Goal: Task Accomplishment & Management: Manage account settings

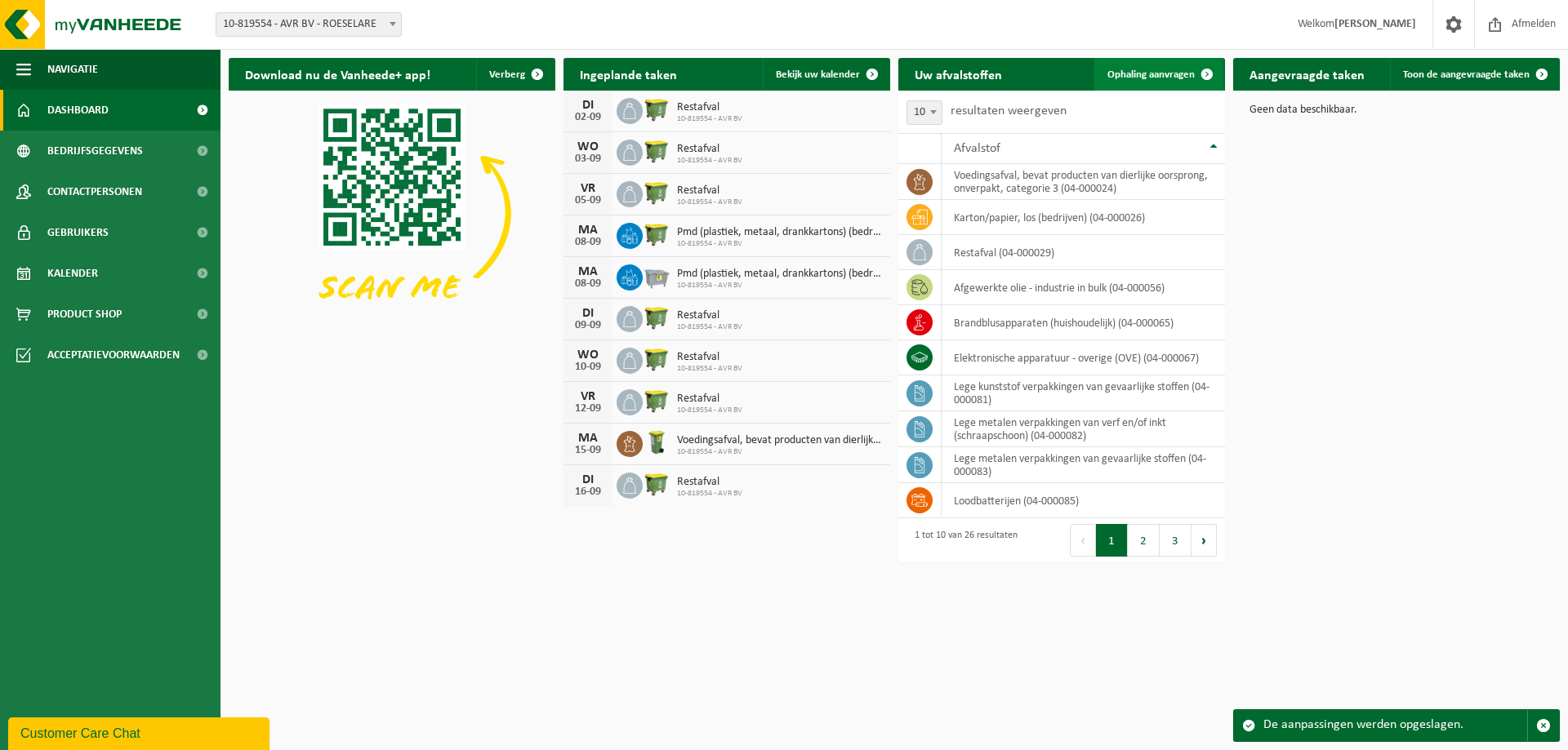
click at [1198, 70] on span at bounding box center [1208, 74] width 33 height 33
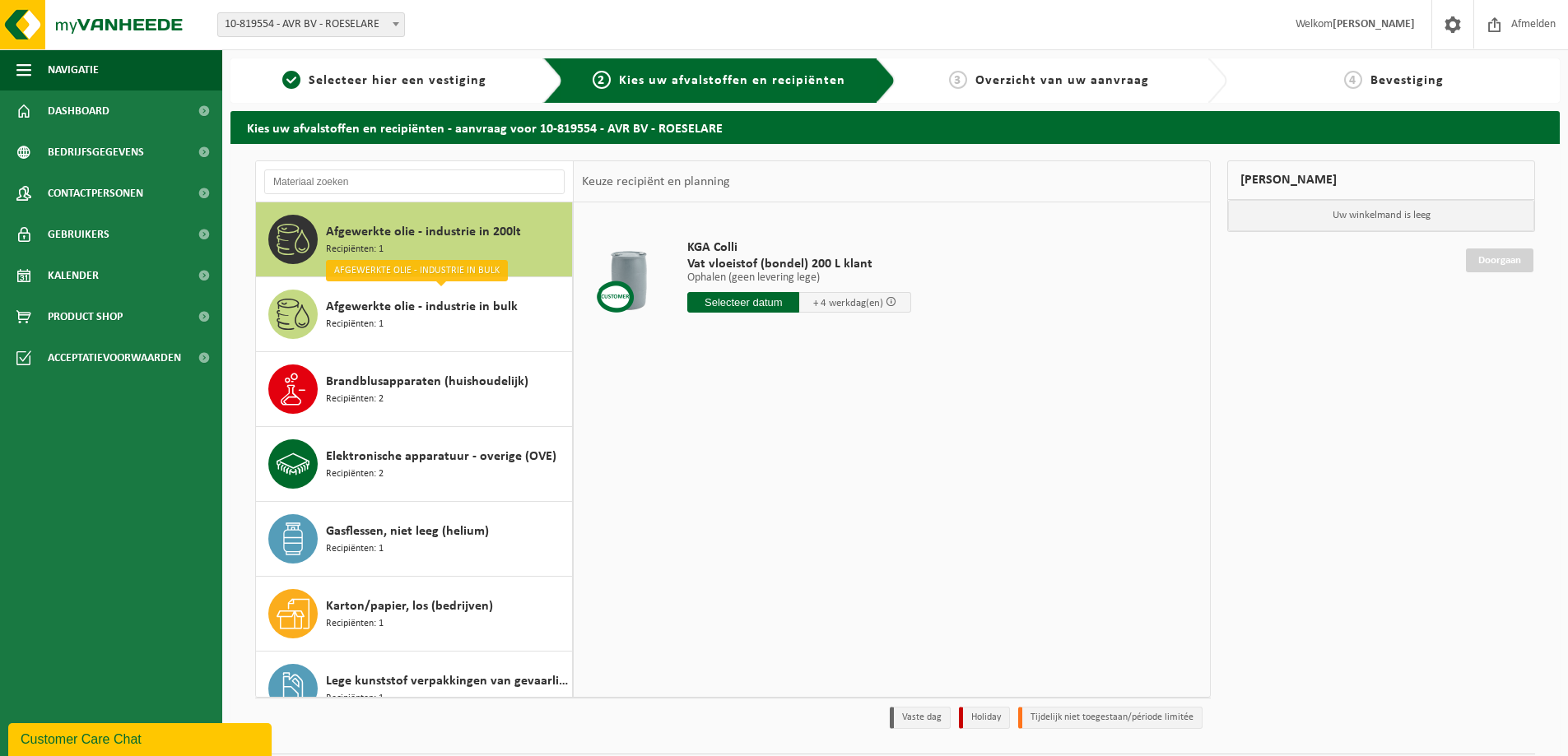
click at [442, 237] on span "Afgewerkte olie - industrie in 200lt" at bounding box center [424, 231] width 195 height 19
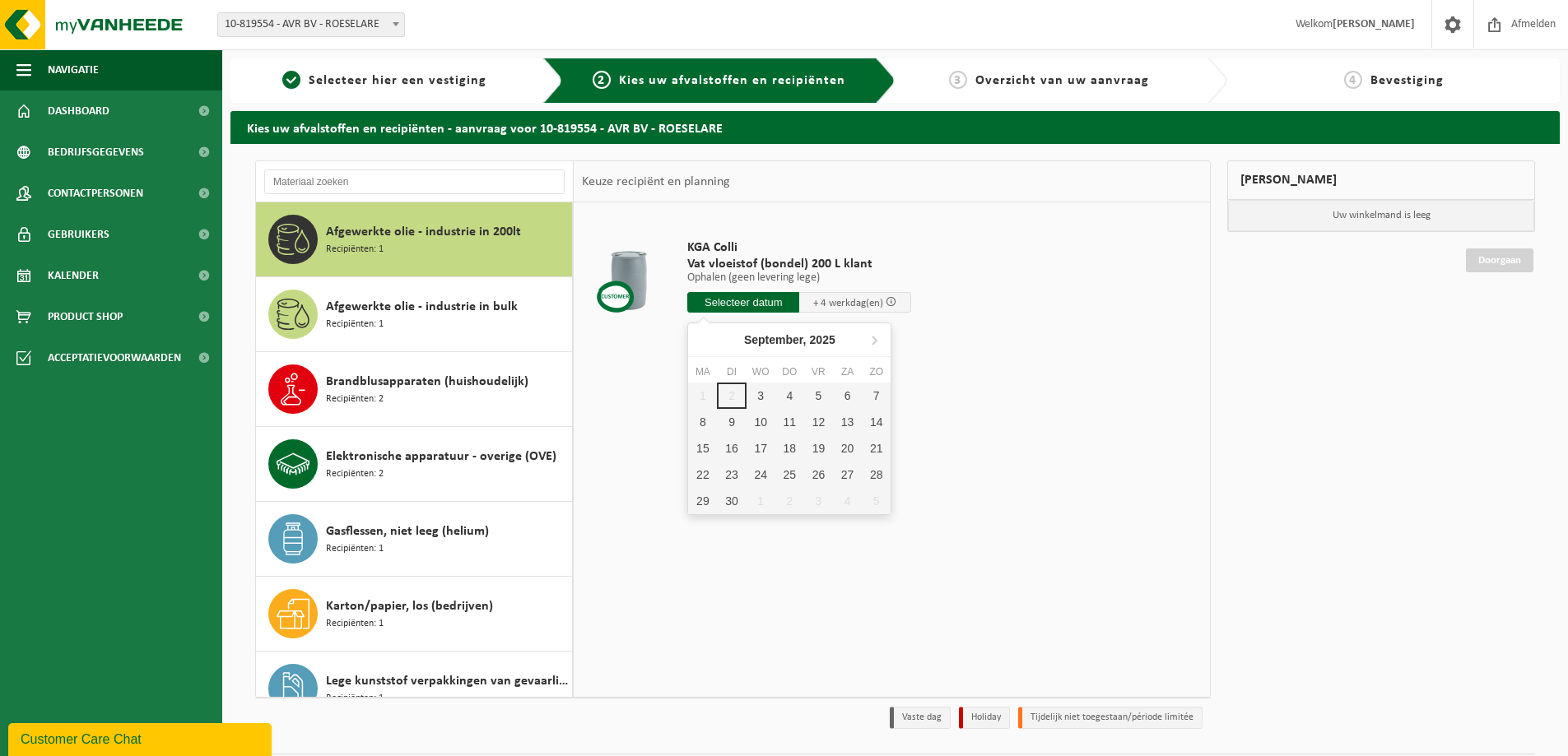
click at [739, 308] on input "text" at bounding box center [742, 302] width 112 height 20
click at [756, 388] on div "3" at bounding box center [760, 396] width 29 height 27
type input "Van 2025-09-03"
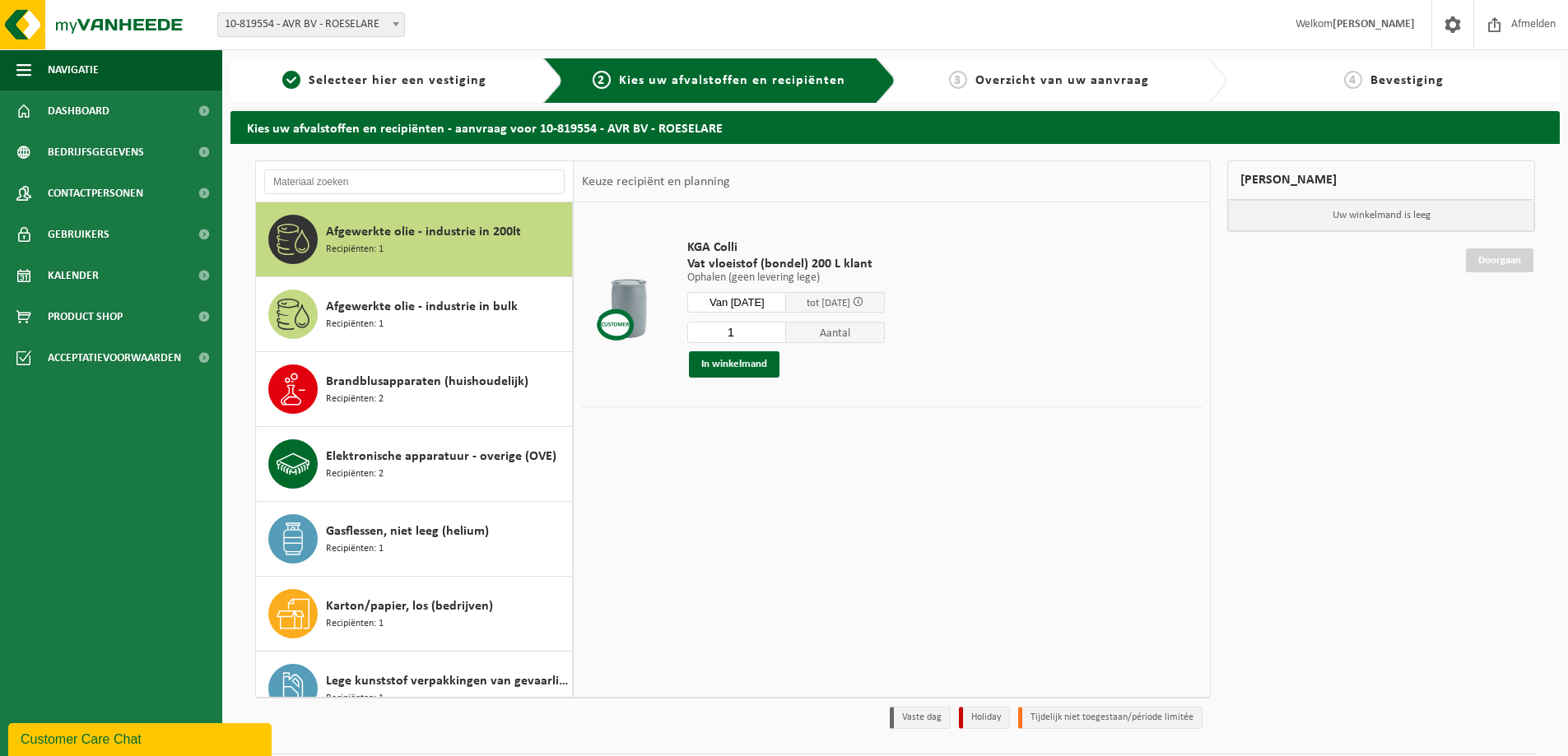
drag, startPoint x: 749, startPoint y: 332, endPoint x: 705, endPoint y: 337, distance: 44.3
click at [711, 335] on input "1" at bounding box center [736, 332] width 99 height 21
click at [414, 293] on div "Afgewerkte olie - industrie in bulk Recipiënten: 1" at bounding box center [447, 314] width 242 height 50
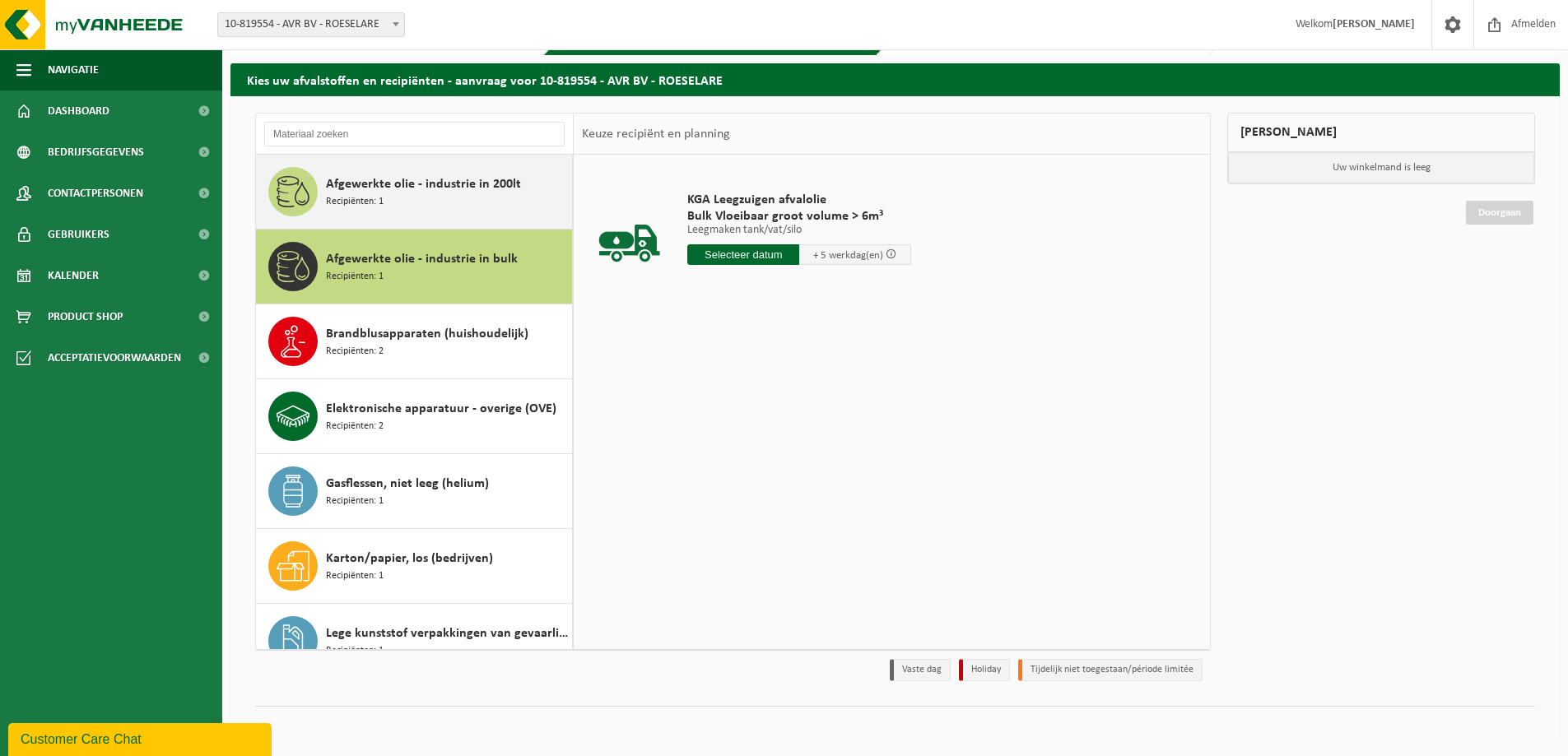
click at [449, 218] on div "Afgewerkte olie - industrie in 200lt Recipiënten: 1" at bounding box center [415, 192] width 317 height 74
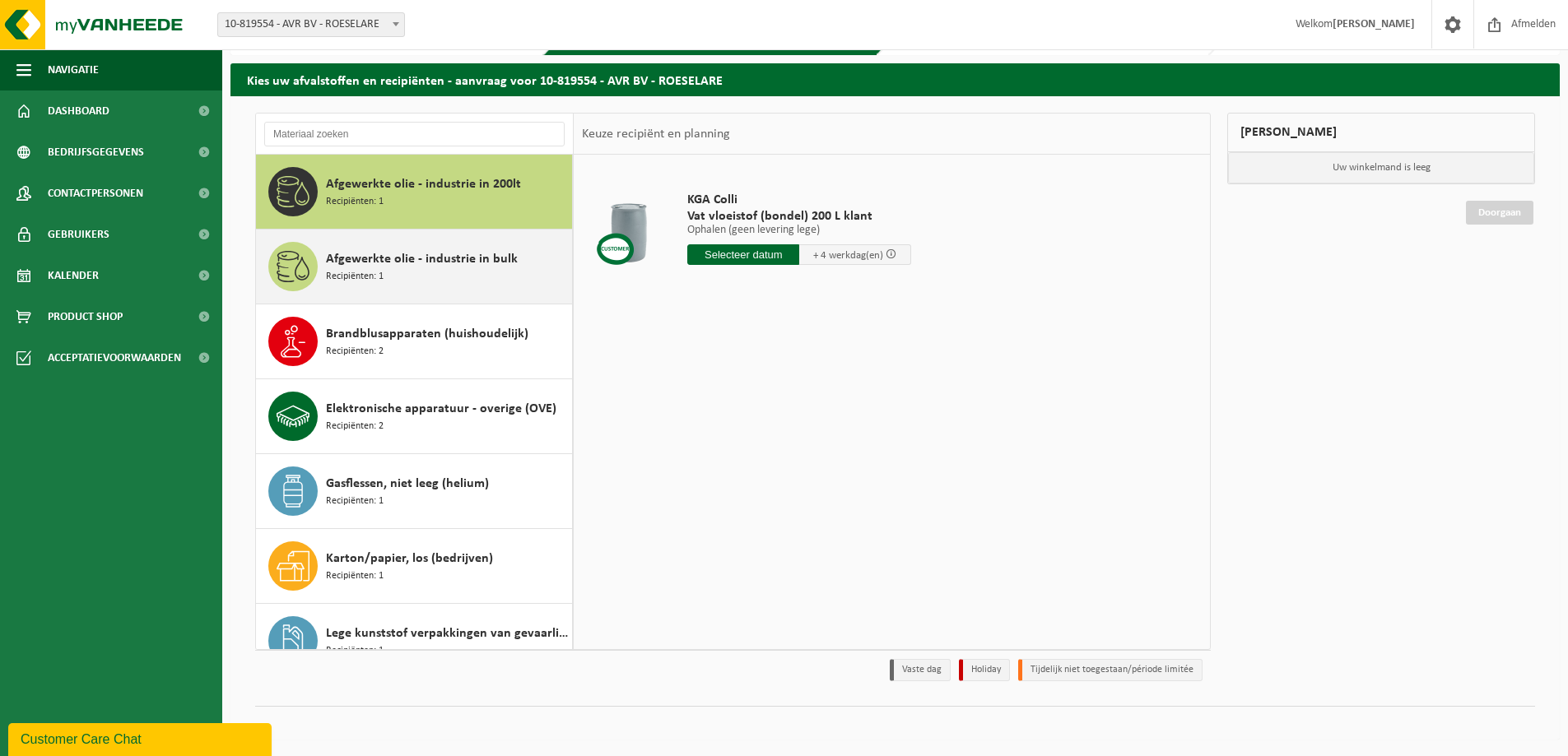
click at [442, 274] on div "Afgewerkte olie - industrie in bulk Recipiënten: 1" at bounding box center [447, 266] width 242 height 50
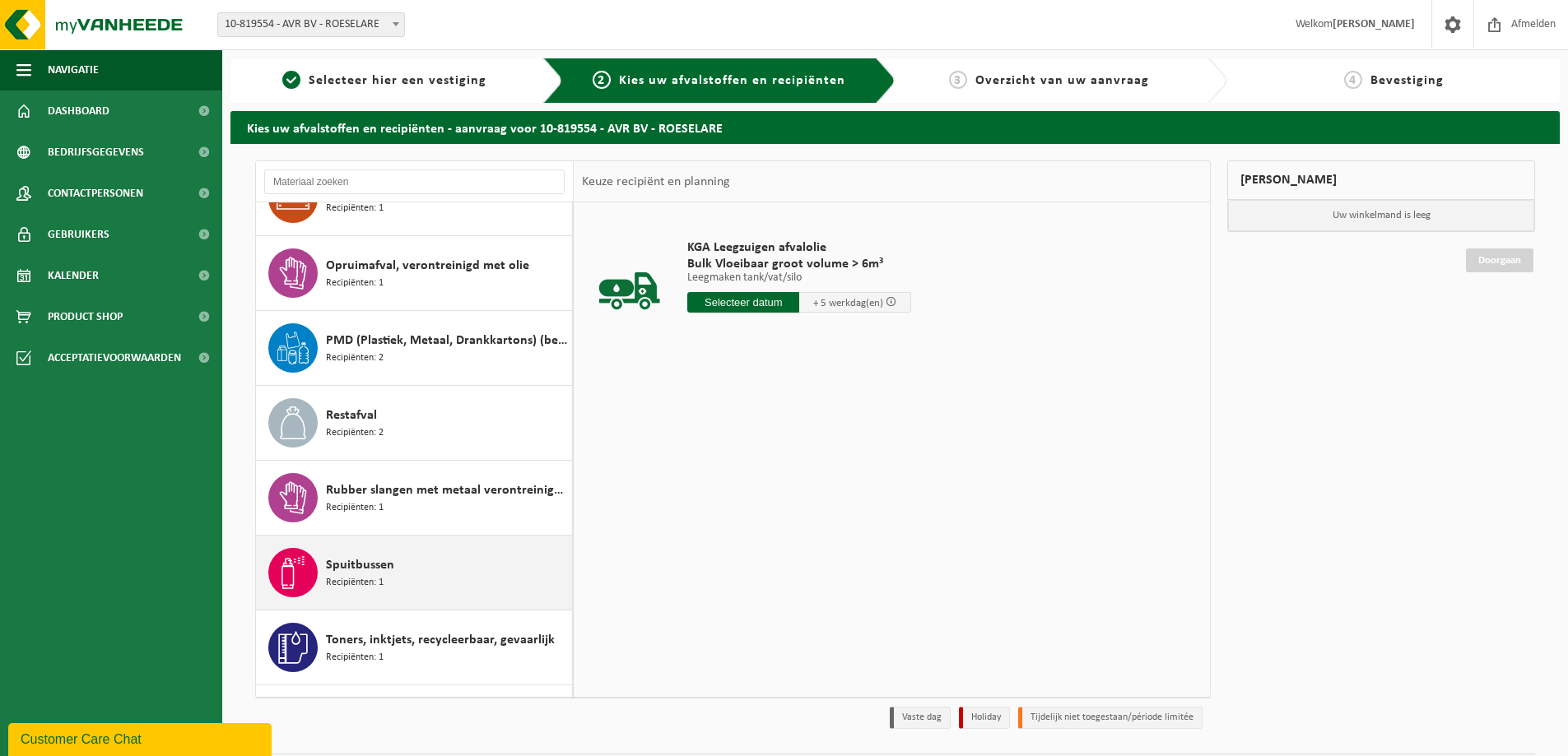
scroll to position [1063, 0]
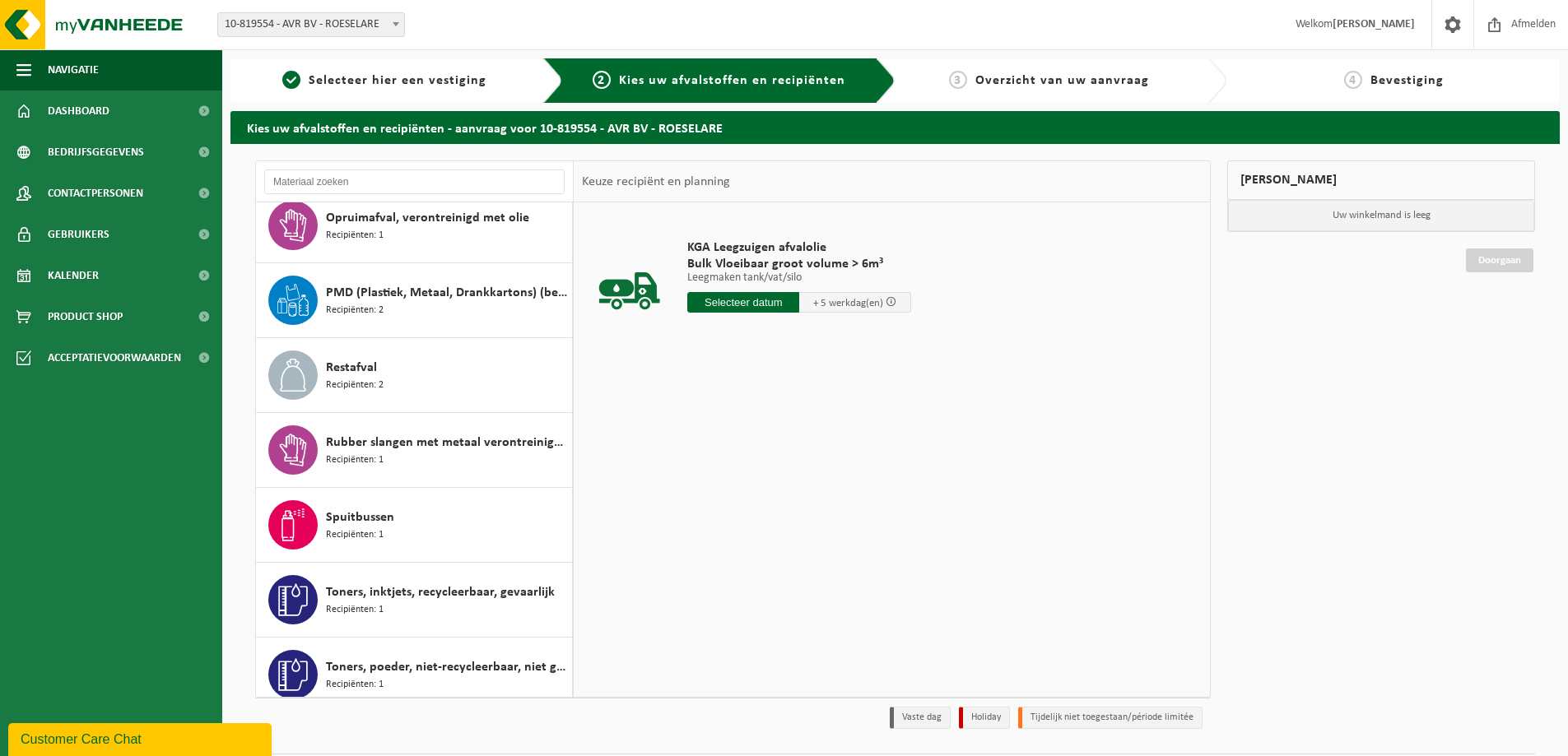
click at [298, 22] on span "10-819554 - AVR BV - ROESELARE" at bounding box center [312, 24] width 186 height 23
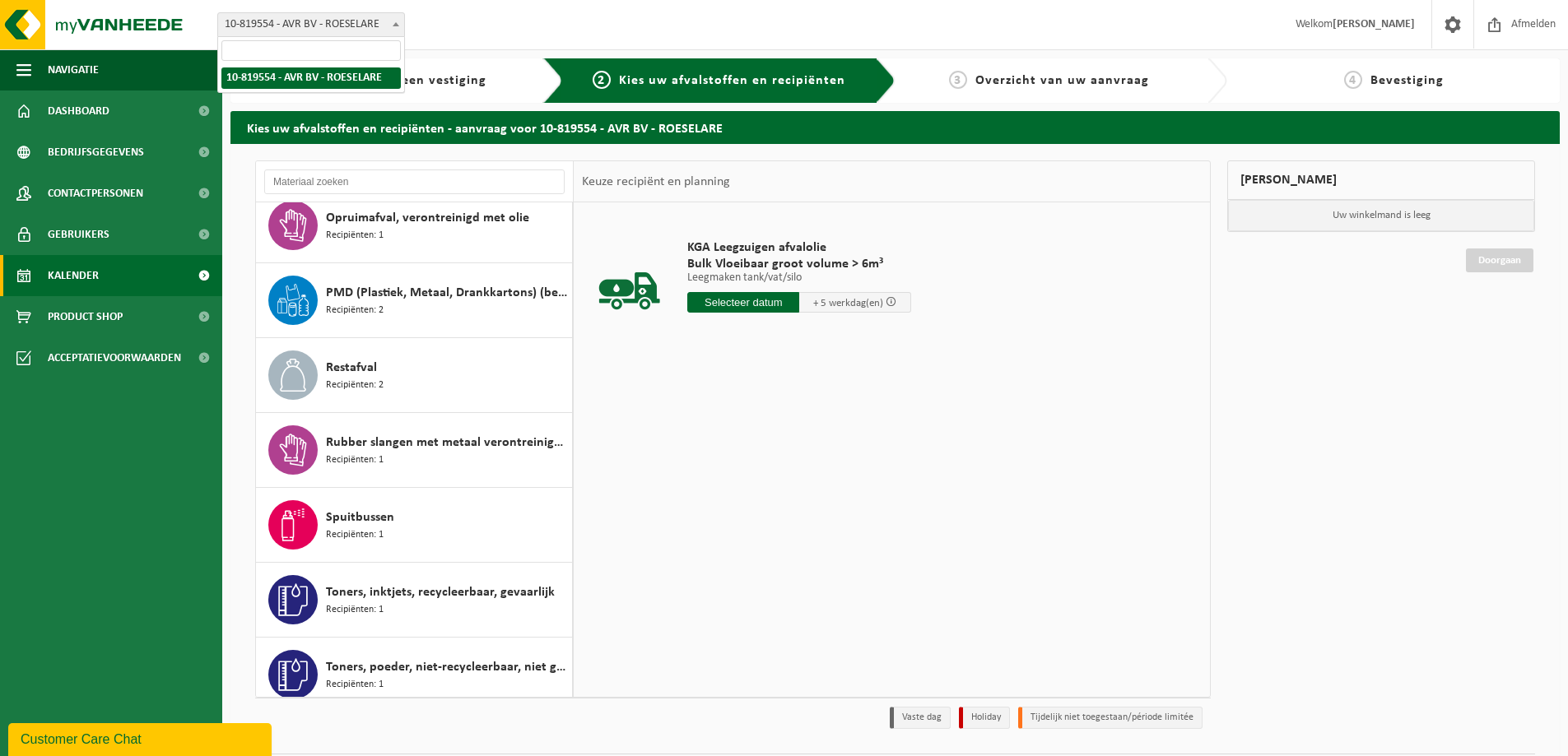
click at [140, 279] on link "Kalender" at bounding box center [111, 276] width 222 height 41
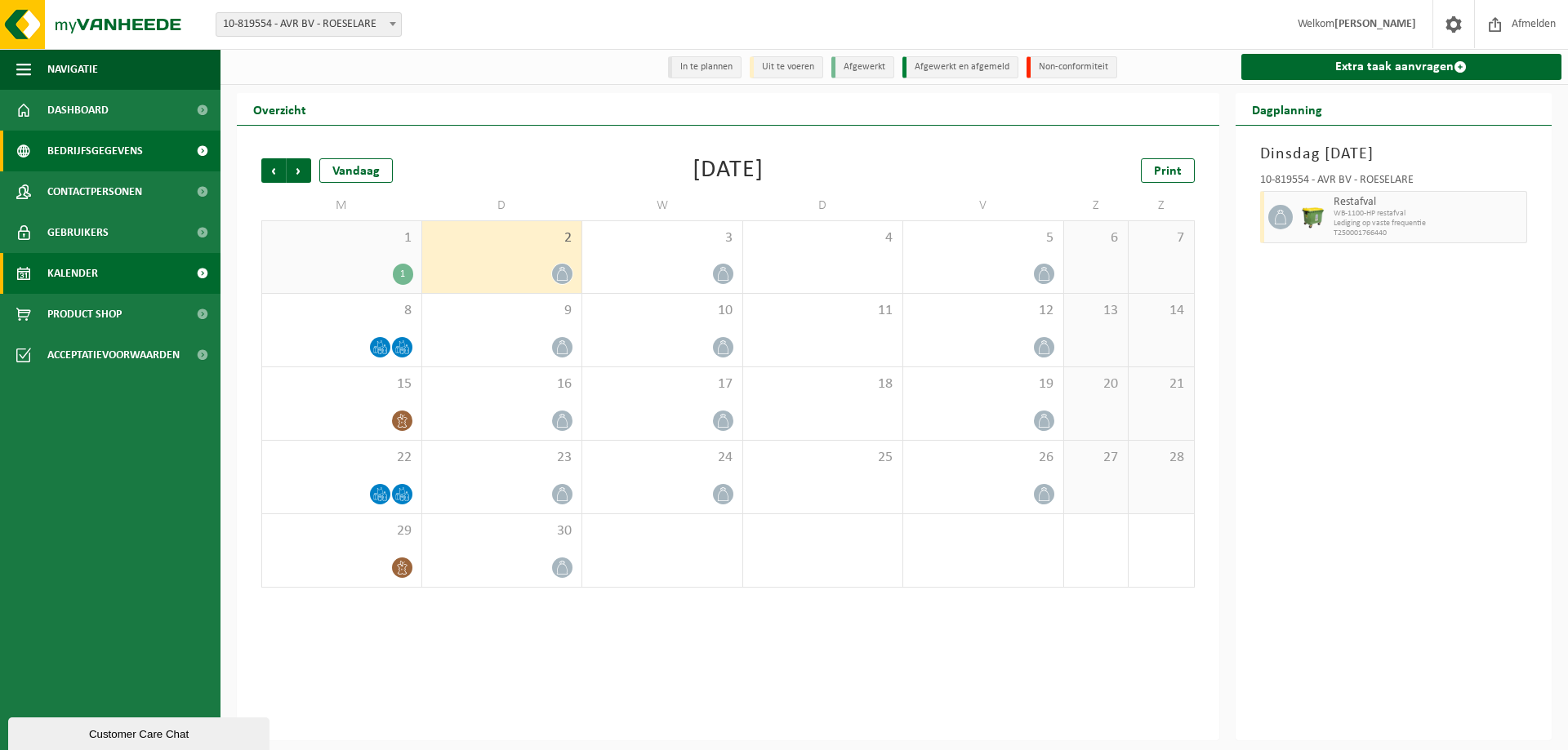
click at [105, 159] on span "Bedrijfsgegevens" at bounding box center [95, 151] width 95 height 41
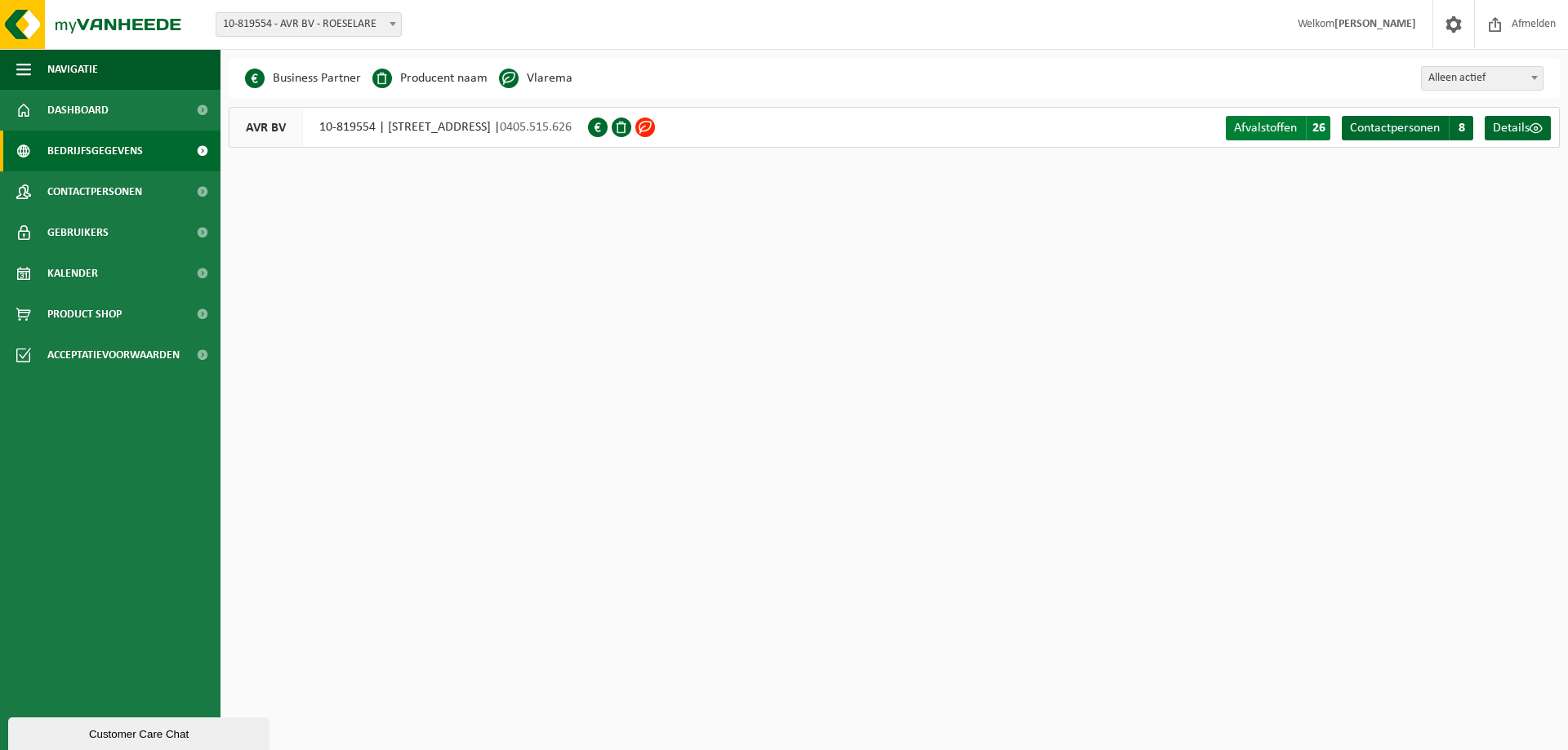
click at [1315, 128] on span "26" at bounding box center [1318, 128] width 25 height 25
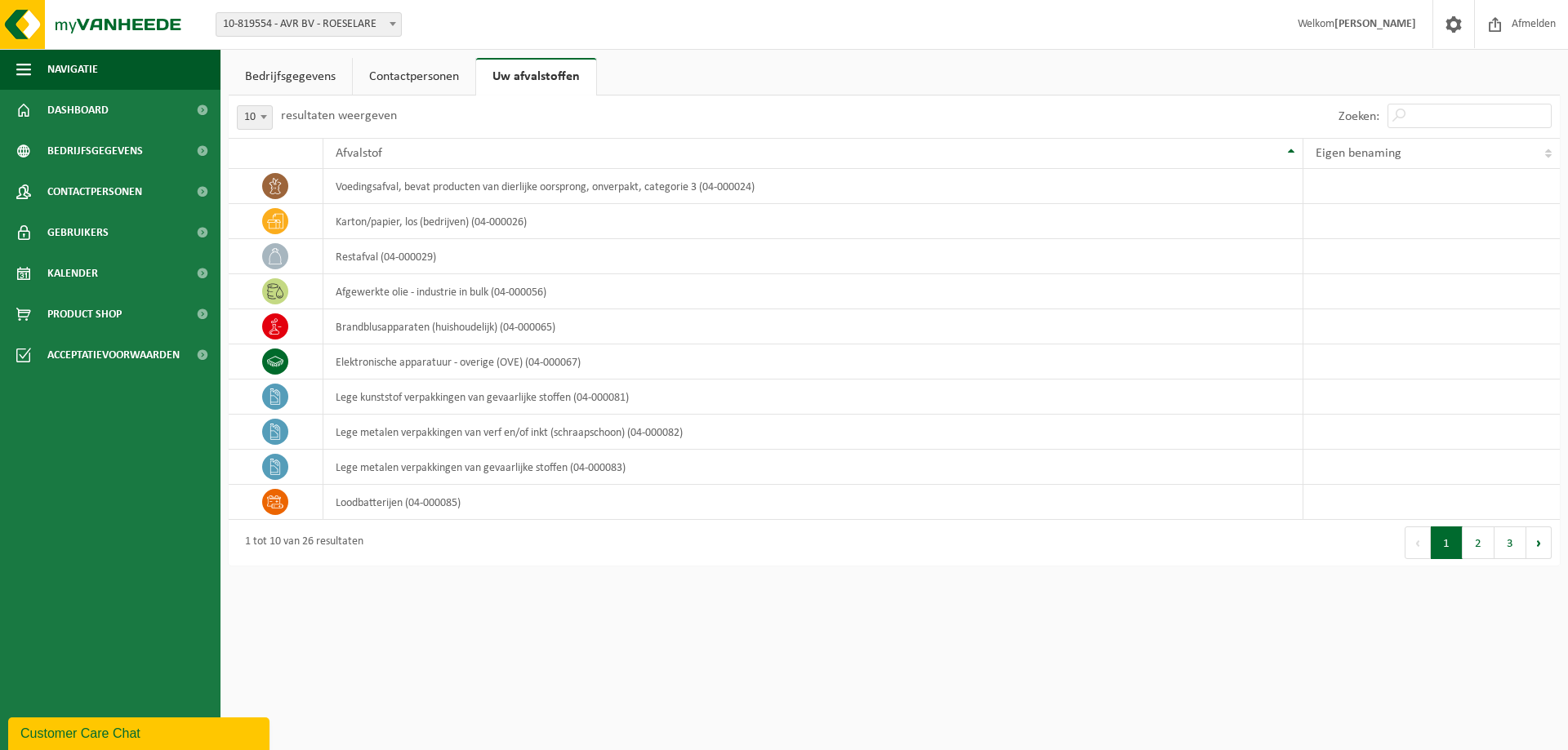
click at [312, 79] on link "Bedrijfsgegevens" at bounding box center [290, 76] width 124 height 38
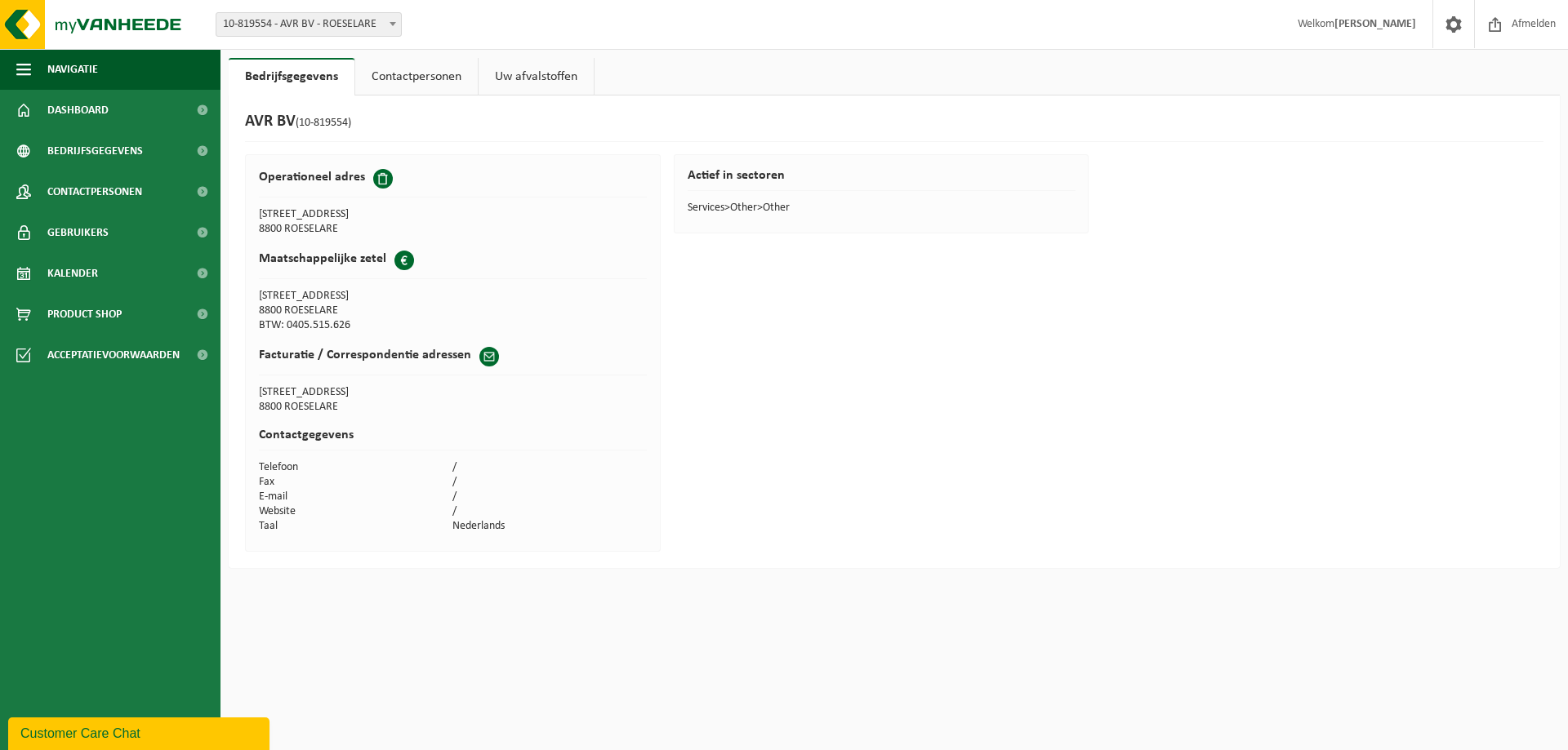
click at [406, 80] on link "Contactpersonen" at bounding box center [416, 76] width 123 height 38
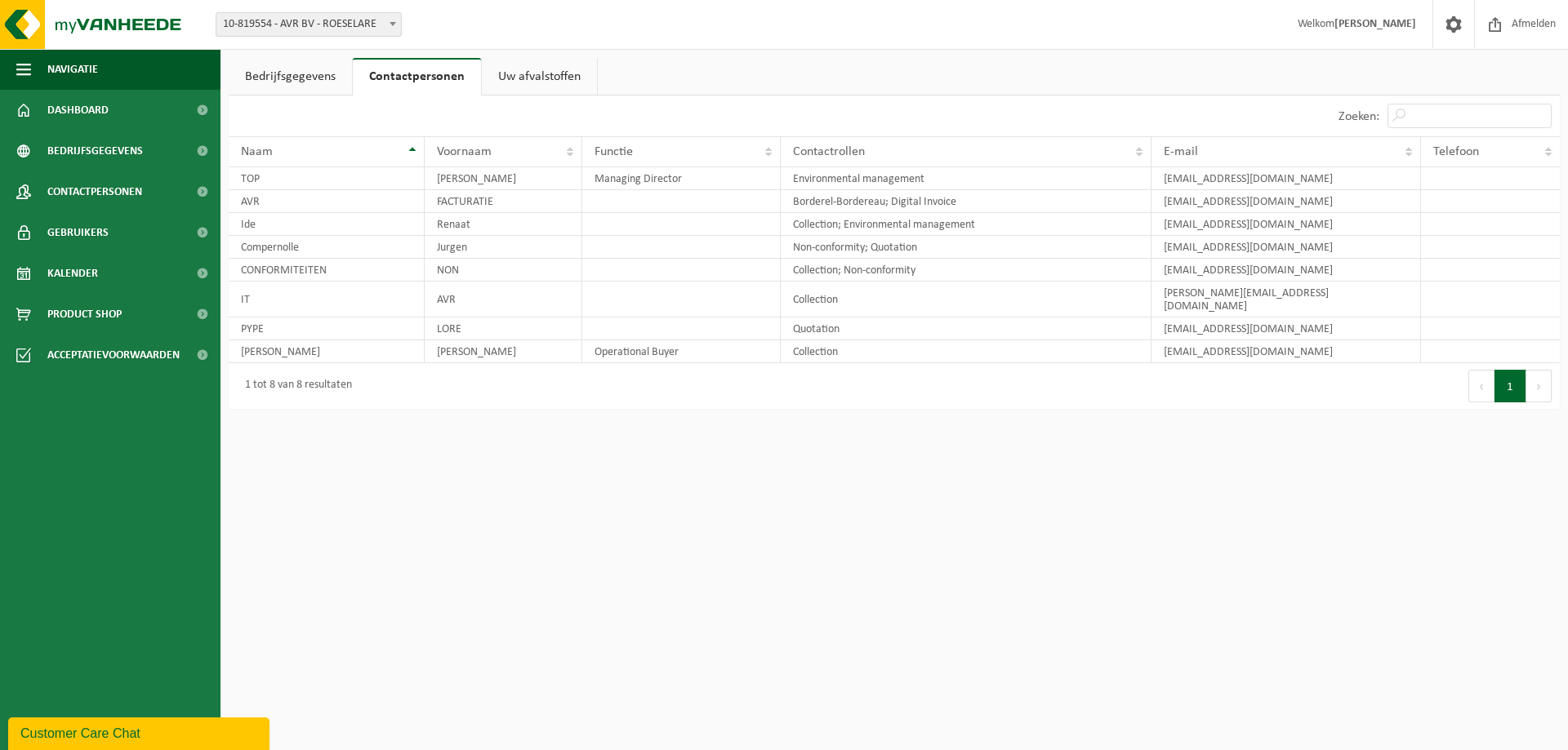
click at [556, 80] on link "Uw afvalstoffen" at bounding box center [540, 76] width 115 height 38
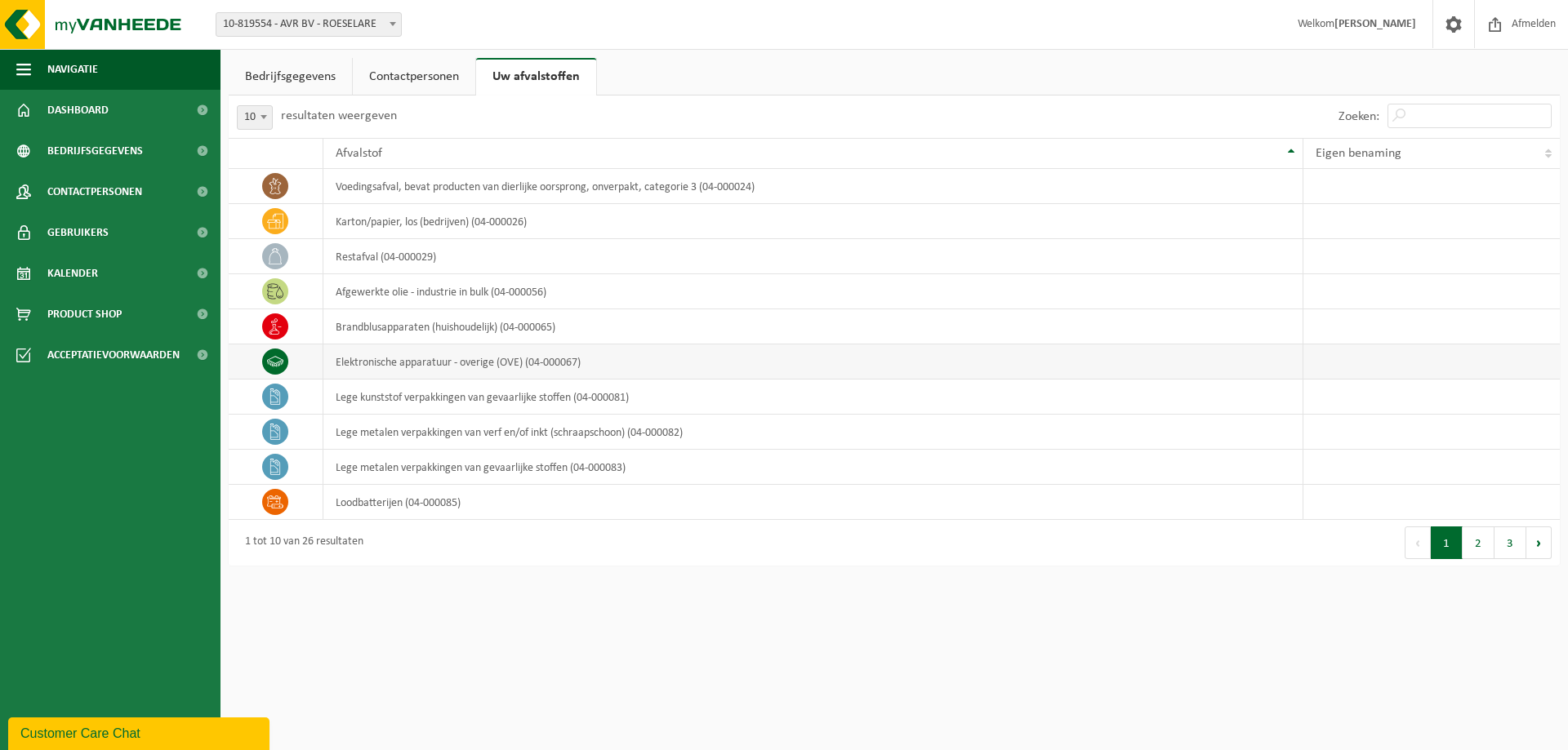
click at [584, 359] on td "elektronische apparatuur - overige (OVE) (04-000067)" at bounding box center [814, 362] width 981 height 35
click at [1481, 553] on button "2" at bounding box center [1478, 543] width 32 height 33
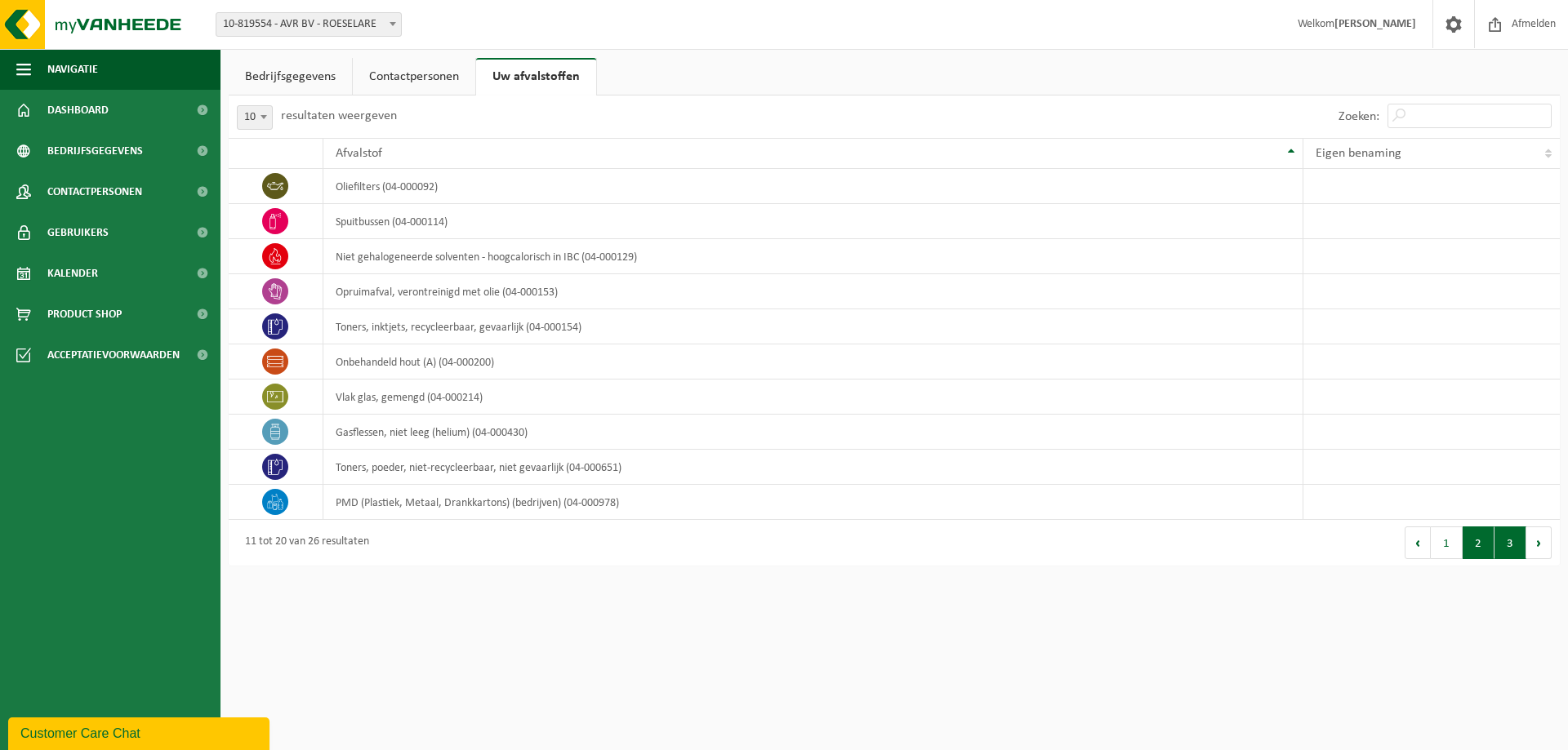
click at [1510, 542] on button "3" at bounding box center [1510, 543] width 32 height 33
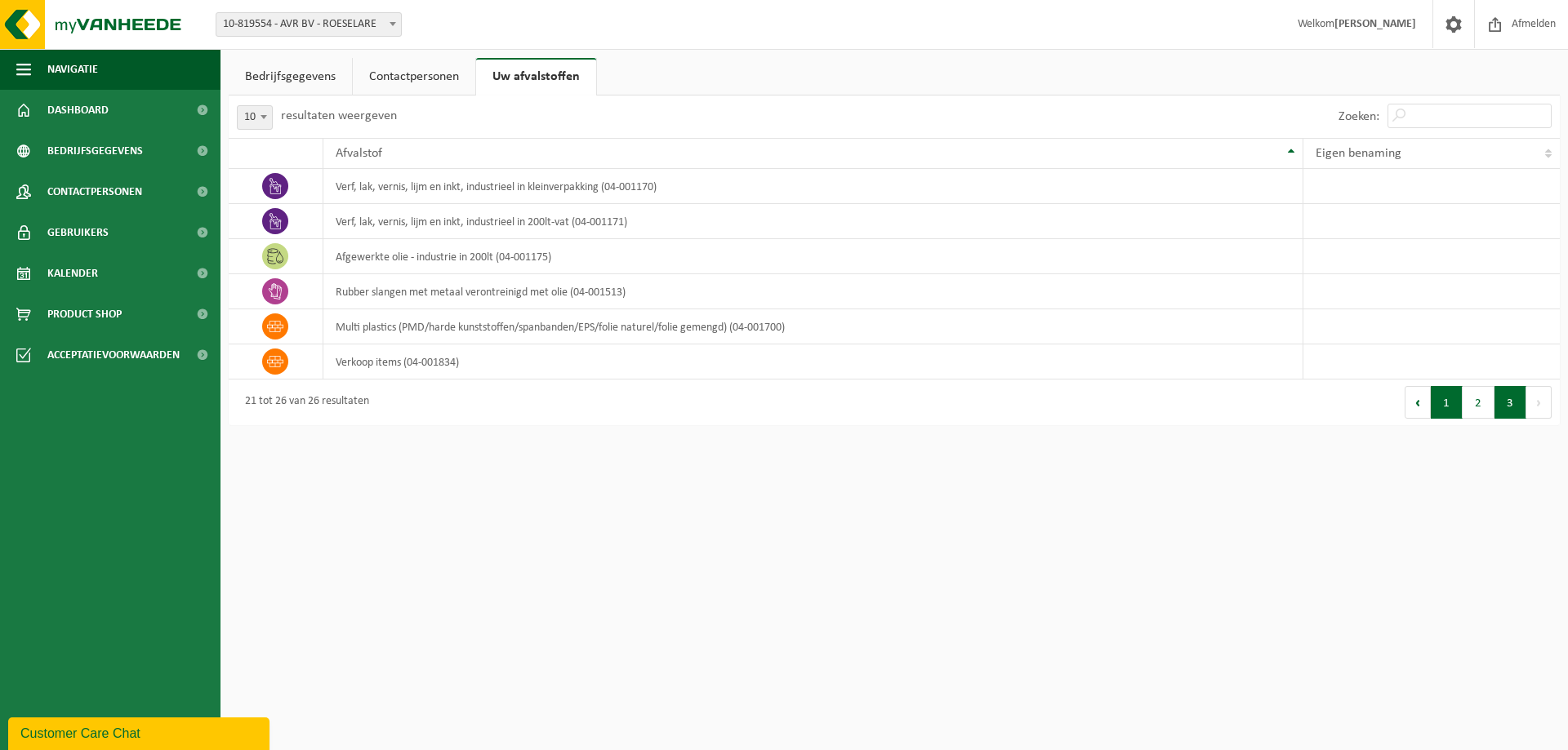
click at [1452, 411] on button "1" at bounding box center [1446, 402] width 32 height 33
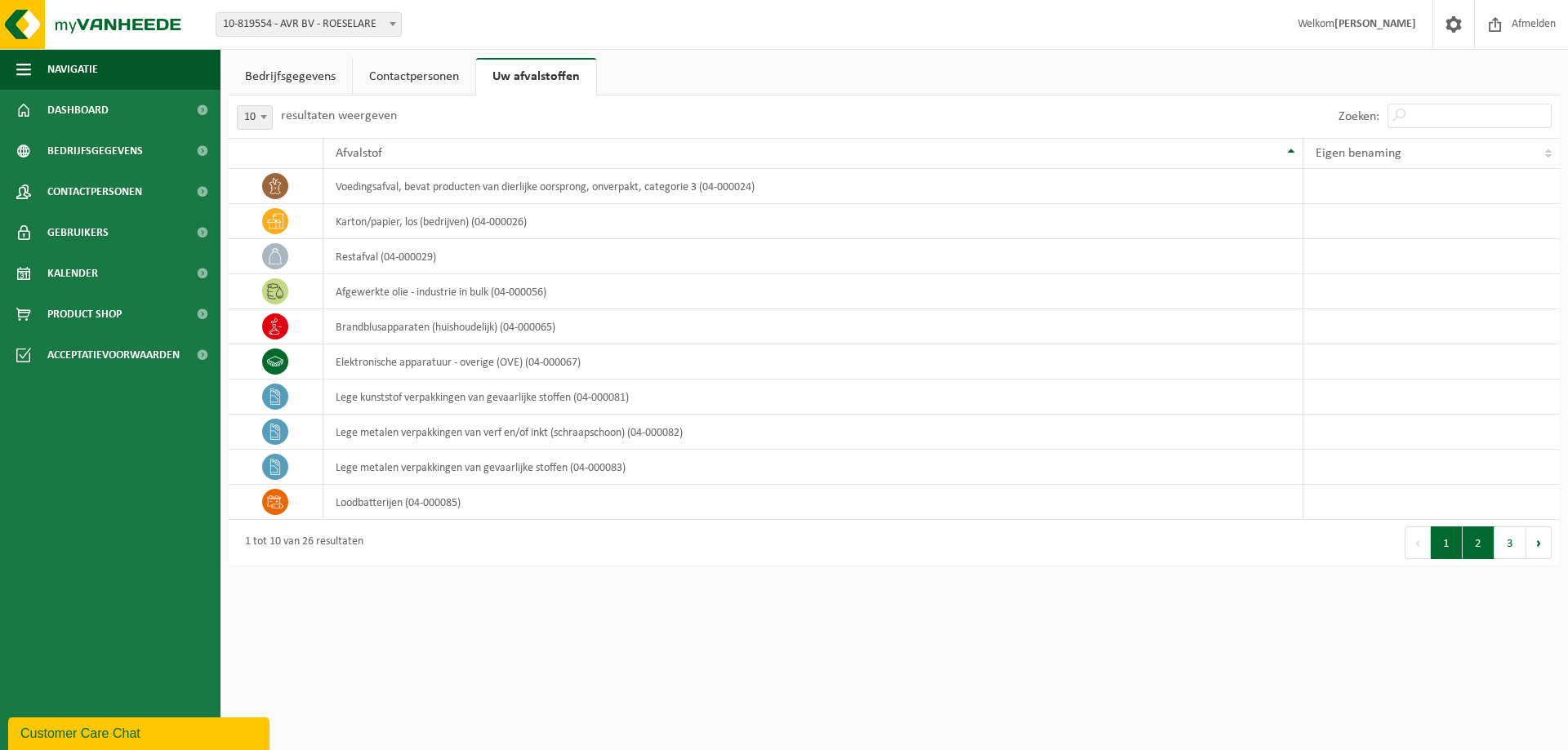
click at [1471, 544] on button "2" at bounding box center [1478, 543] width 32 height 33
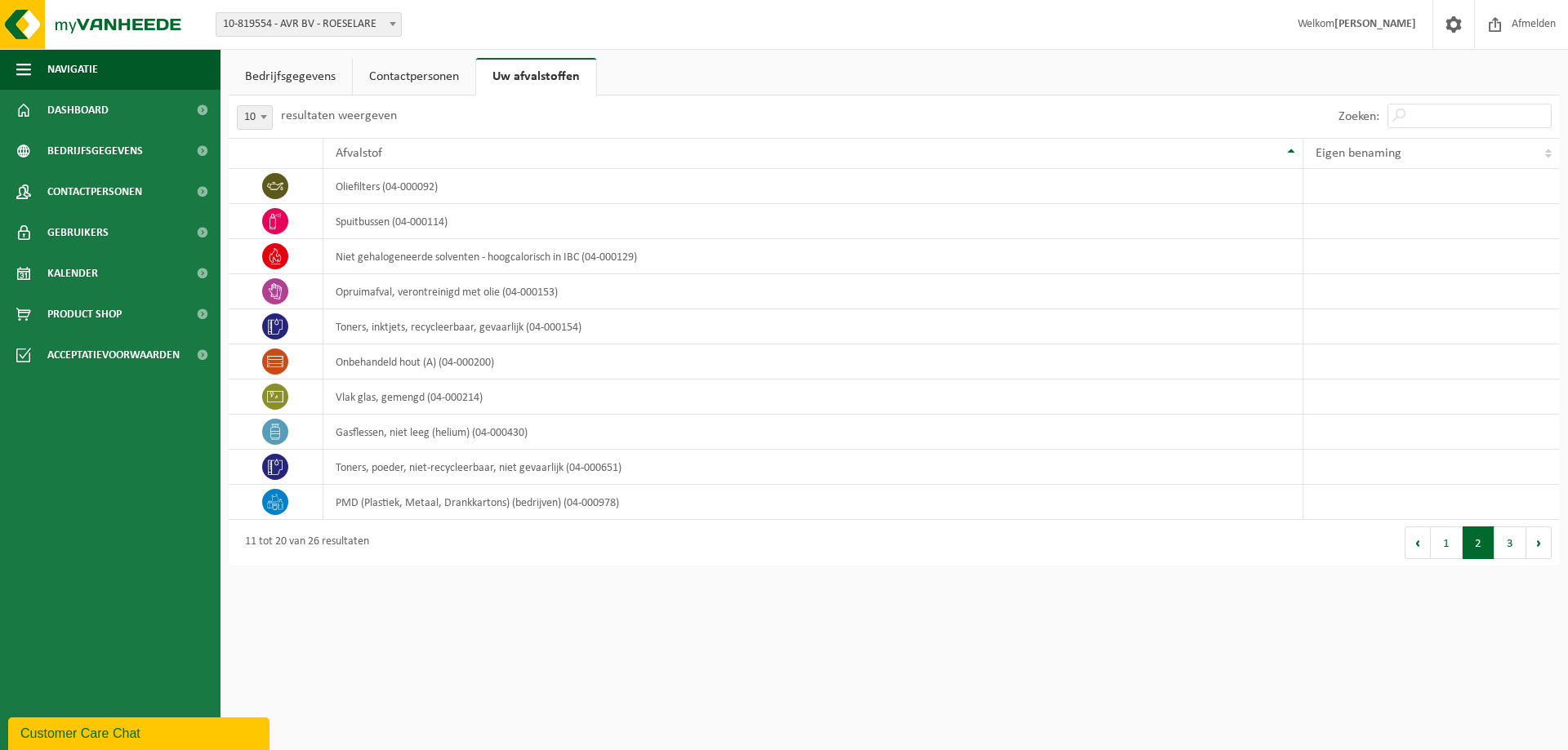
click at [1480, 551] on button "2" at bounding box center [1478, 543] width 32 height 33
click at [1504, 548] on button "3" at bounding box center [1510, 543] width 32 height 33
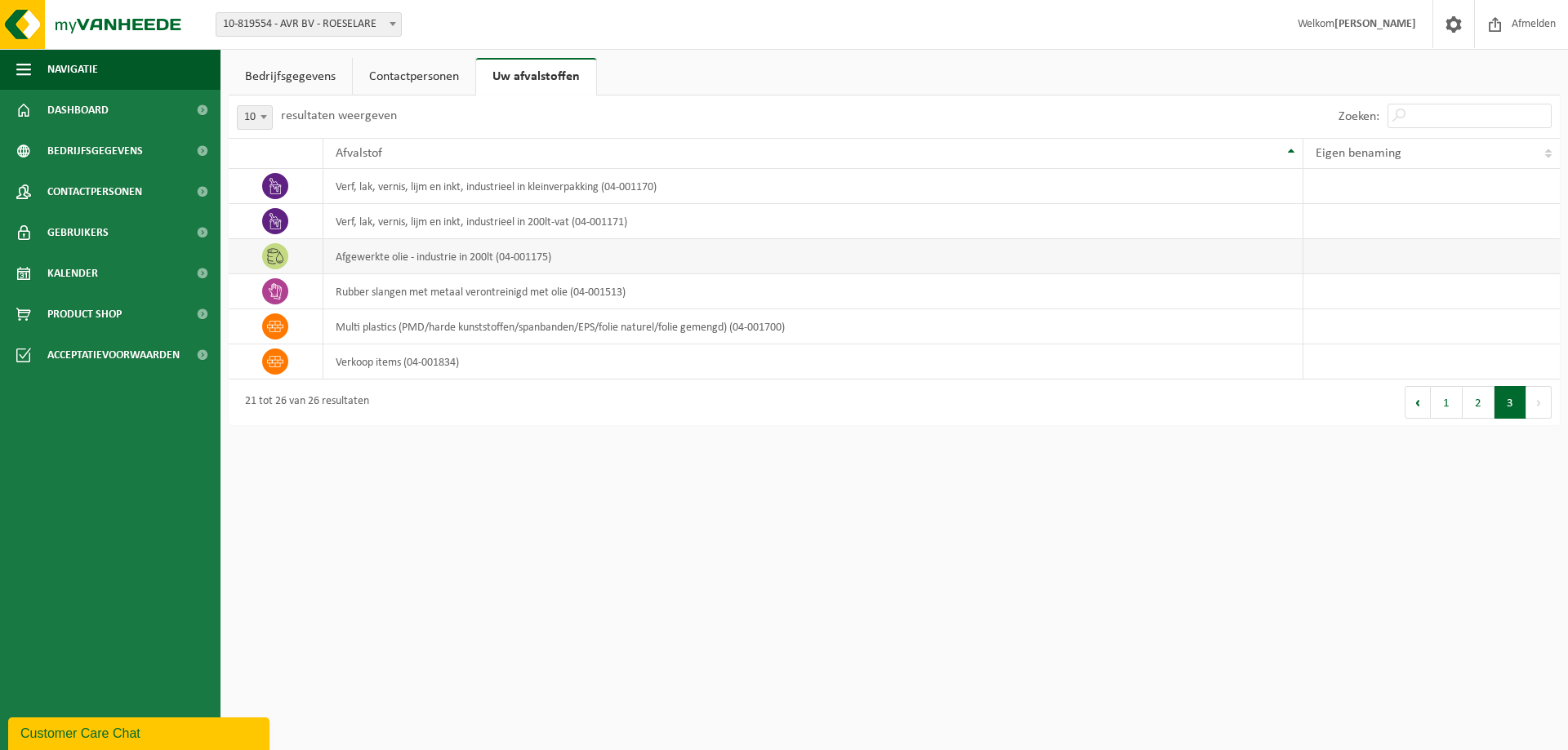
click at [533, 266] on td "afgewerkte olie - industrie in 200lt (04-001175)" at bounding box center [814, 257] width 981 height 35
drag, startPoint x: 649, startPoint y: 277, endPoint x: 634, endPoint y: 273, distance: 15.5
click at [648, 276] on td "rubber slangen met metaal verontreinigd met olie (04-001513)" at bounding box center [814, 292] width 981 height 35
click at [71, 74] on span "Navigatie" at bounding box center [72, 70] width 50 height 41
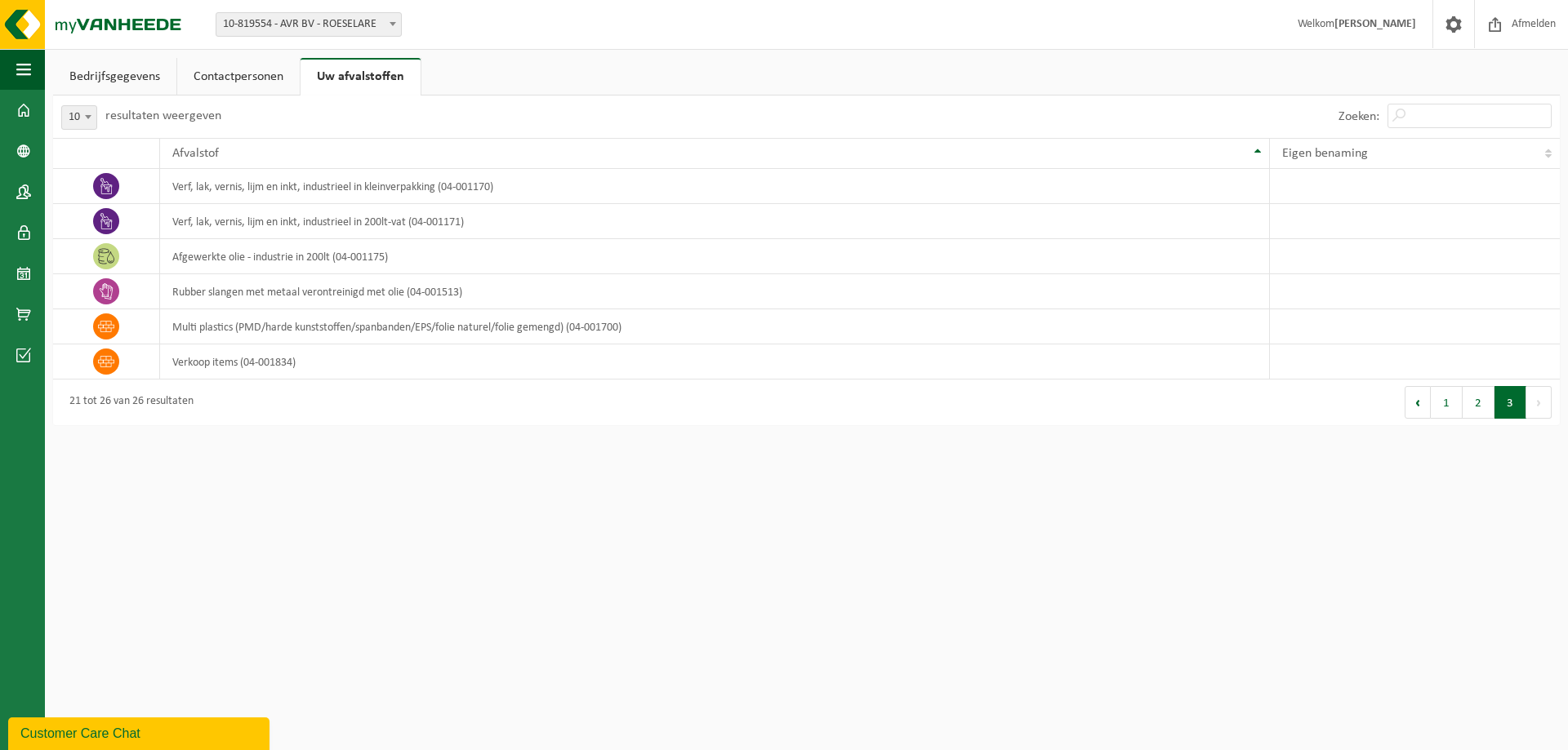
click at [105, 80] on link "Bedrijfsgegevens" at bounding box center [114, 76] width 124 height 38
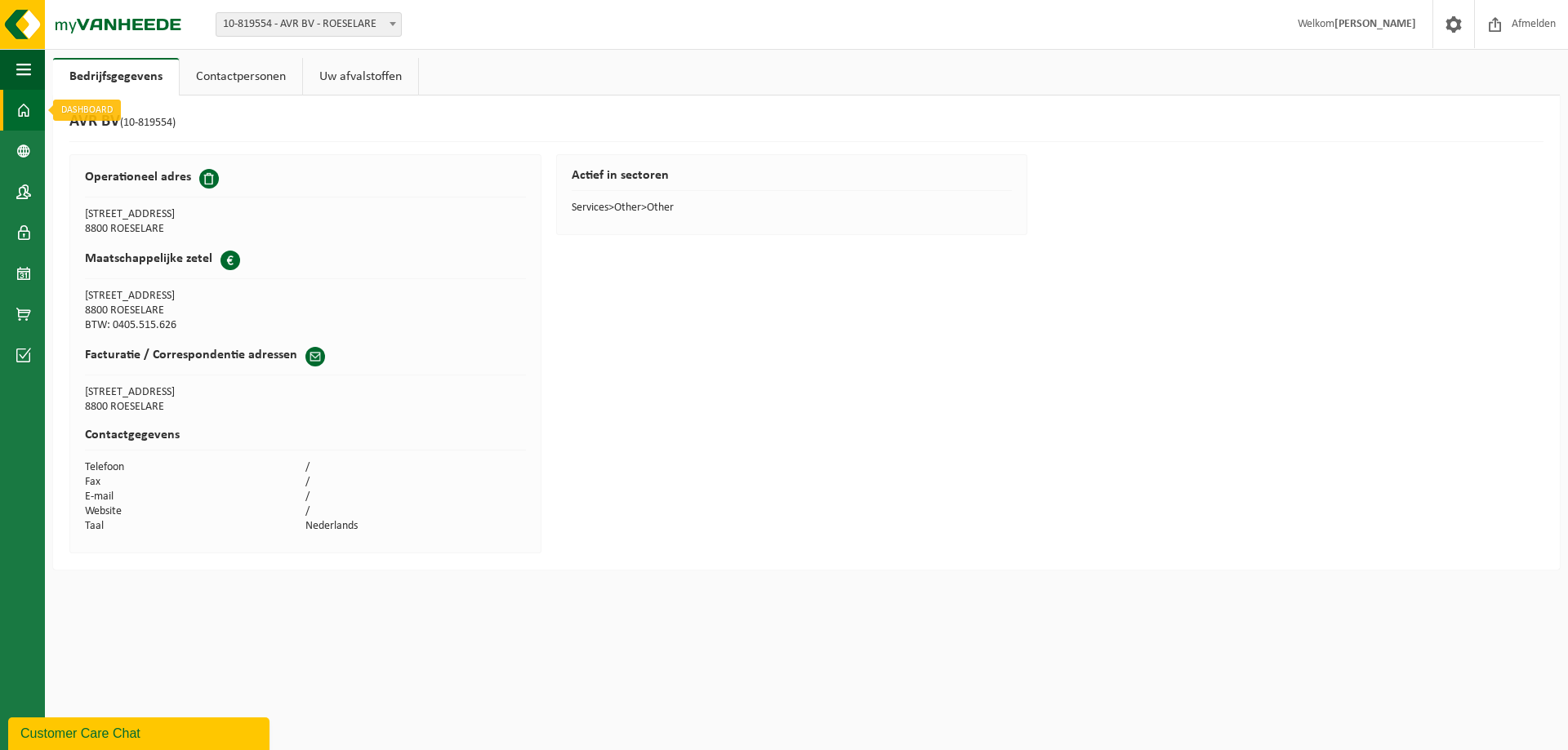
click at [29, 118] on span at bounding box center [24, 110] width 15 height 41
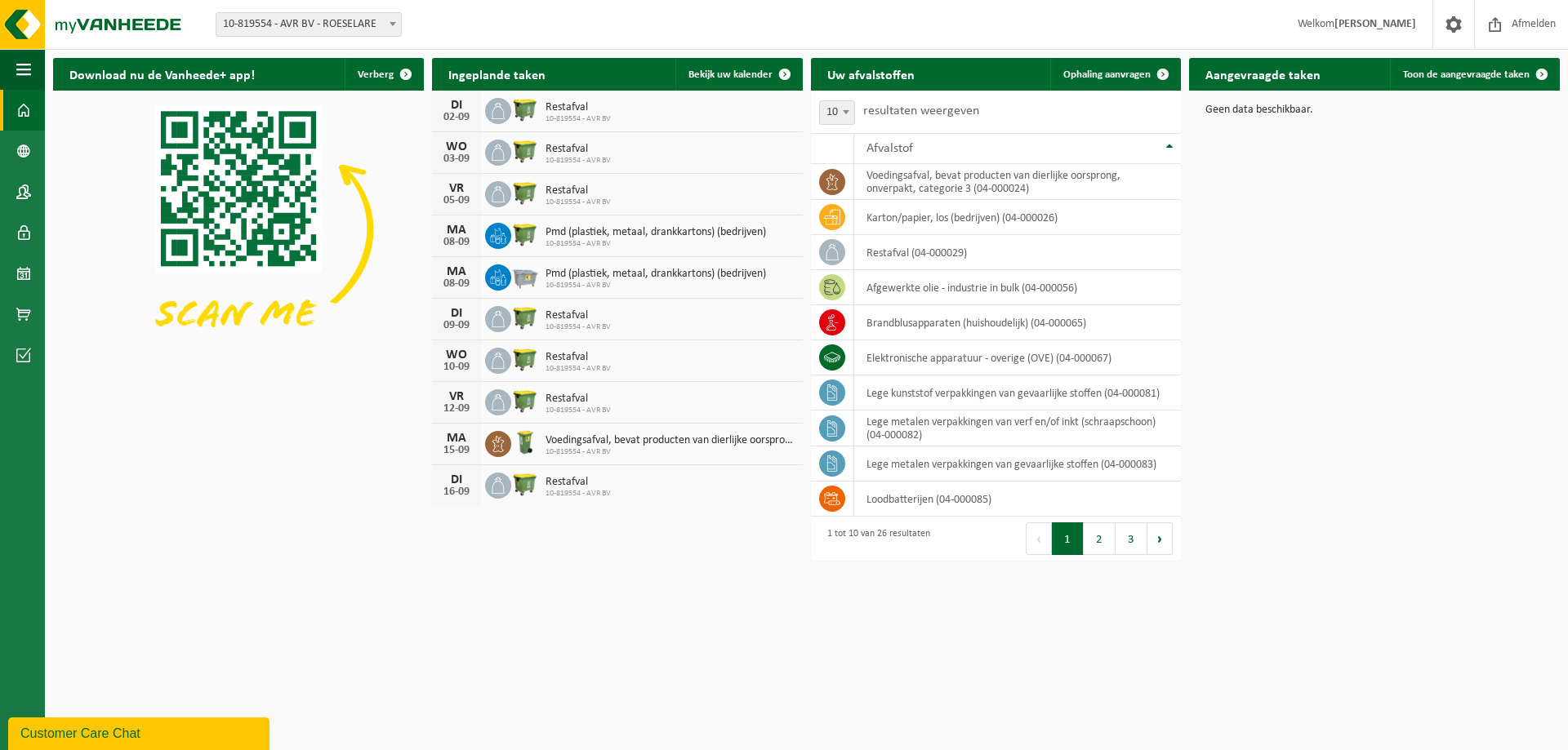
click at [841, 119] on span at bounding box center [846, 112] width 16 height 21
select select "25"
